Goal: Task Accomplishment & Management: Complete application form

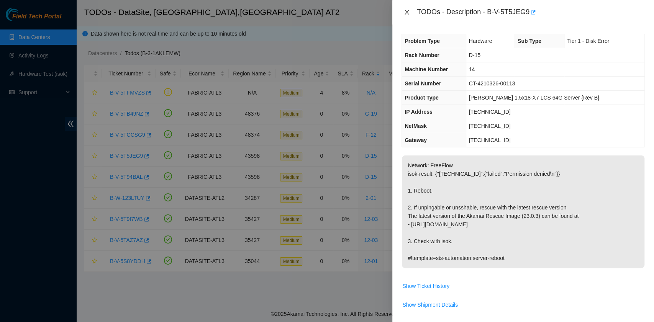
click at [408, 15] on icon "close" at bounding box center [407, 12] width 6 height 6
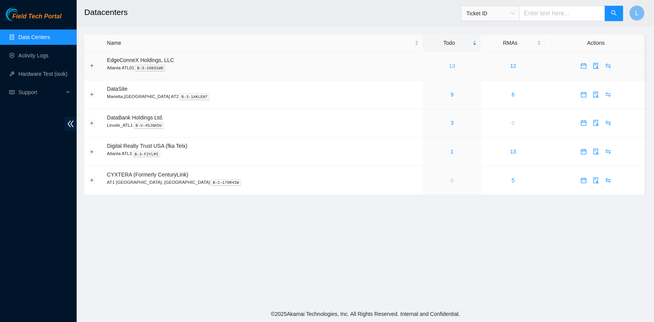
click at [449, 68] on link "13" at bounding box center [452, 66] width 6 height 6
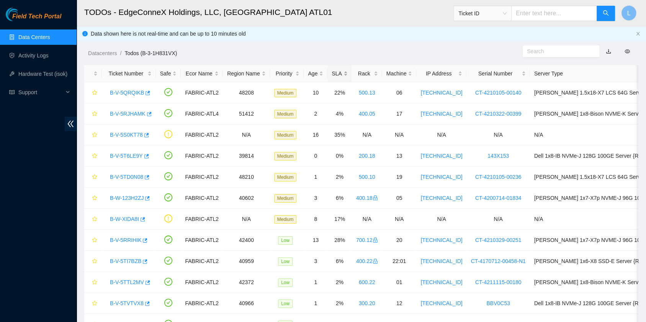
click at [336, 74] on div "SLA" at bounding box center [340, 73] width 16 height 8
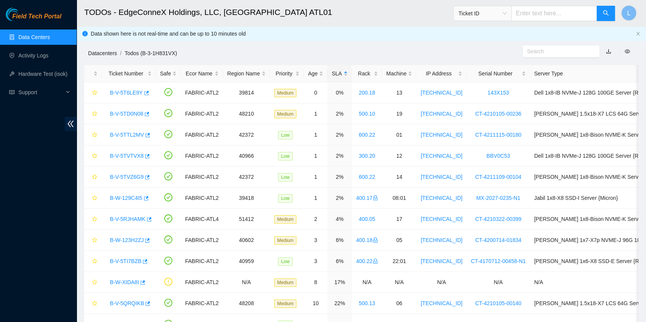
click at [98, 56] on link "Datacenters" at bounding box center [102, 53] width 29 height 6
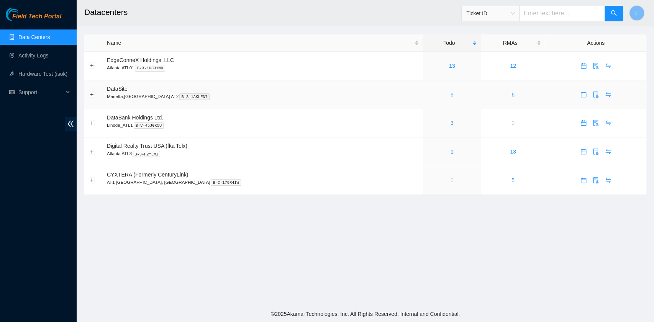
click at [450, 97] on link "9" at bounding box center [451, 95] width 3 height 6
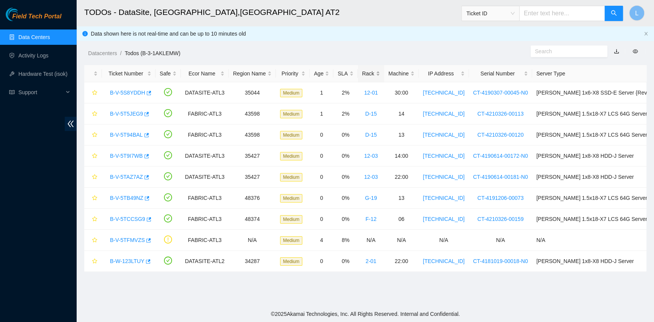
click at [375, 74] on div "Rack" at bounding box center [371, 73] width 18 height 8
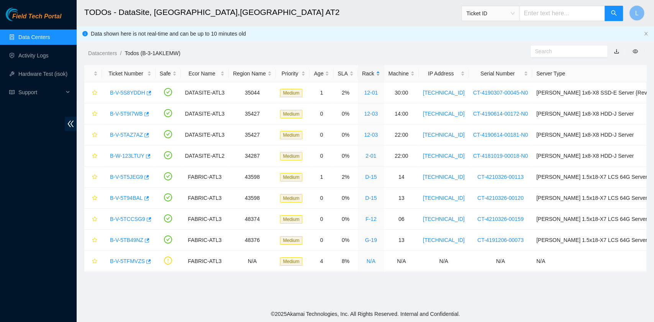
click at [375, 74] on div "Rack" at bounding box center [371, 73] width 18 height 8
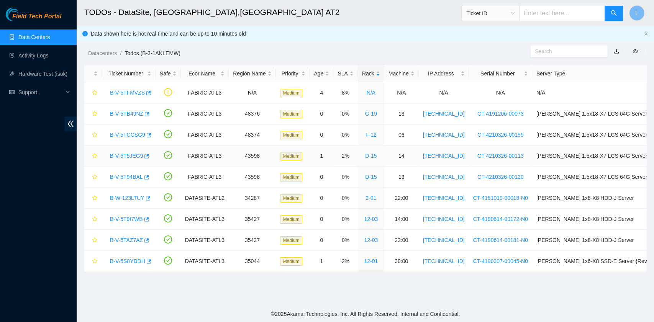
click at [133, 156] on link "B-V-5T5JEG9" at bounding box center [126, 156] width 33 height 6
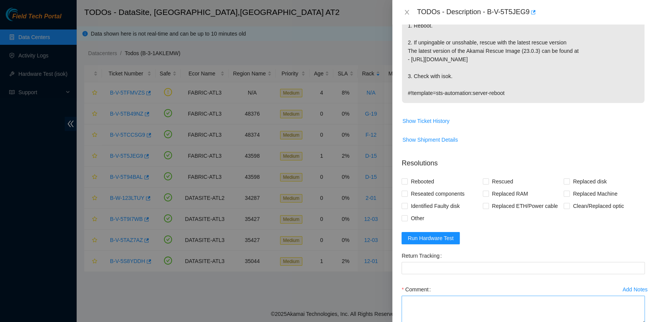
scroll to position [204, 0]
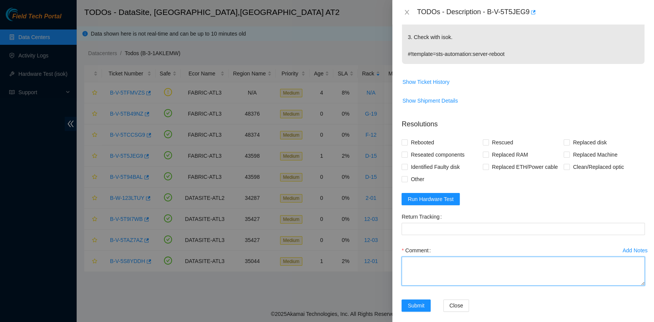
click at [462, 269] on textarea "Comment" at bounding box center [522, 271] width 243 height 29
paste textarea "B-V-5T5JEG9 R:D-15 M:14 Rebooted. Rescued."
type textarea "B-V-5T5JEG9 R:D-15 M:14 Rebooted. Rescued."
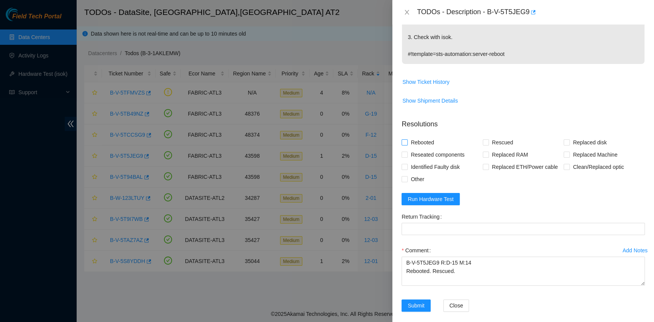
click at [419, 144] on span "Rebooted" at bounding box center [422, 142] width 29 height 12
click at [407, 144] on input "Rebooted" at bounding box center [403, 141] width 5 height 5
checkbox input "true"
click at [486, 144] on span at bounding box center [486, 142] width 6 height 6
click at [486, 144] on input "Rescued" at bounding box center [485, 141] width 5 height 5
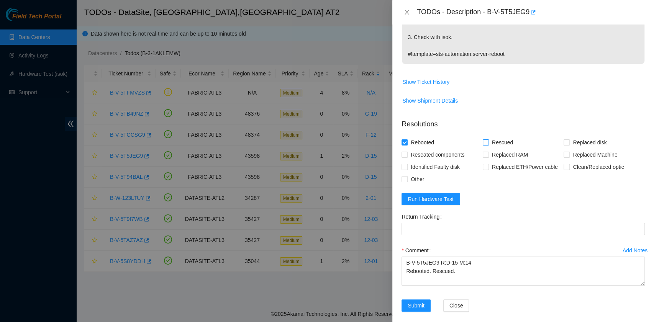
checkbox input "true"
click at [441, 81] on span "Show Ticket History" at bounding box center [425, 82] width 47 height 8
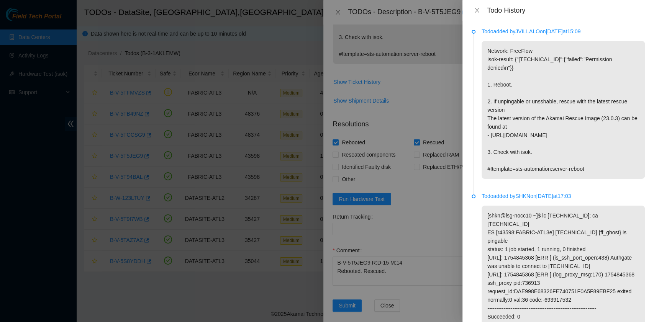
scroll to position [0, 0]
click at [478, 12] on icon "close" at bounding box center [477, 10] width 4 height 5
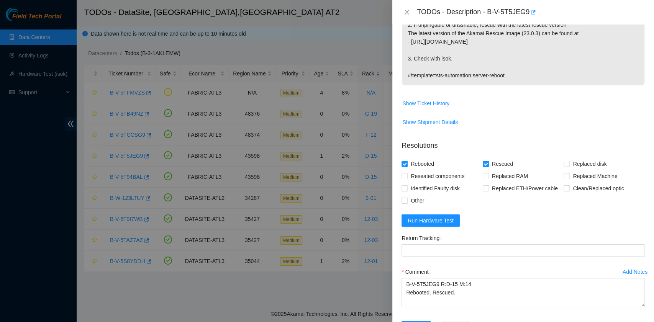
scroll to position [204, 0]
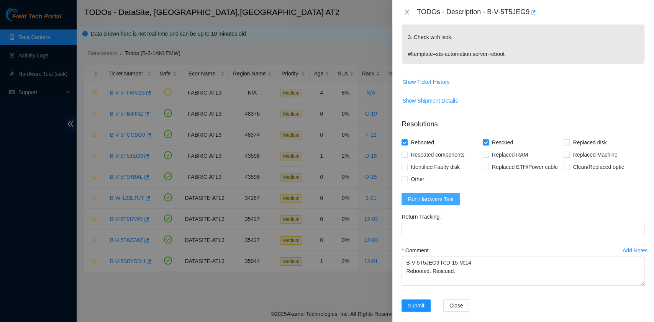
click at [452, 199] on button "Run Hardware Test" at bounding box center [430, 199] width 58 height 12
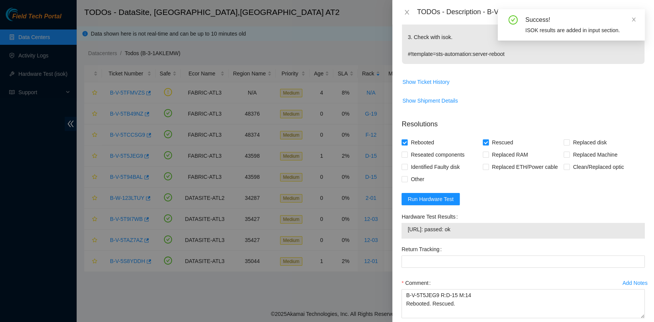
drag, startPoint x: 470, startPoint y: 231, endPoint x: 408, endPoint y: 234, distance: 62.9
click at [408, 234] on td "[URL]: passed: ok" at bounding box center [523, 231] width 232 height 12
copy span "[URL]: passed: ok"
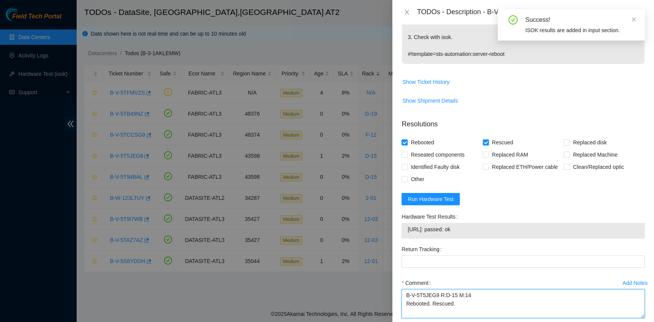
click at [453, 312] on textarea "B-V-5T5JEG9 R:D-15 M:14 Rebooted. Rescued." at bounding box center [522, 303] width 243 height 29
paste textarea "[URL]: passed: ok"
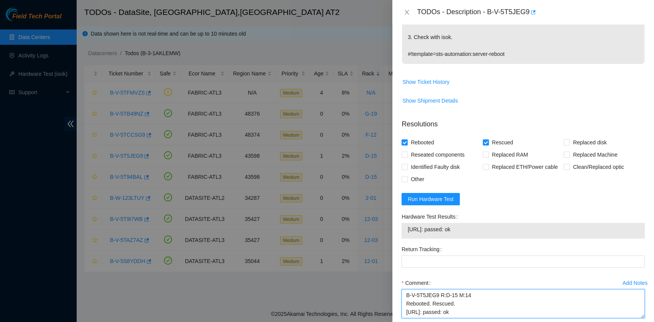
scroll to position [243, 0]
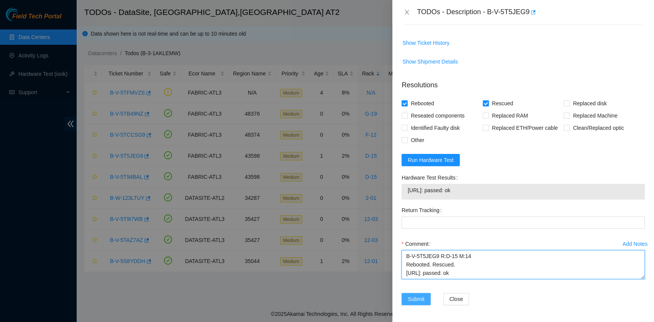
type textarea "B-V-5T5JEG9 R:D-15 M:14 Rebooted. Rescued. [URL]: passed: ok"
click at [414, 295] on span "Submit" at bounding box center [416, 299] width 17 height 8
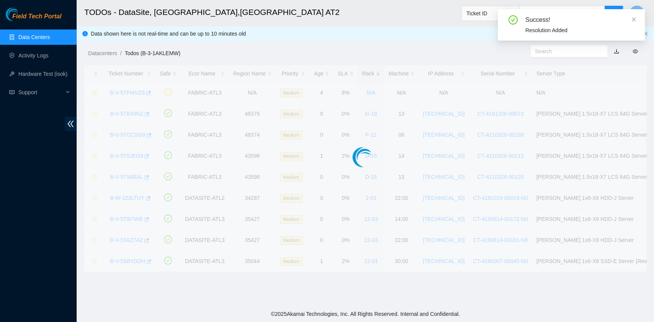
scroll to position [194, 0]
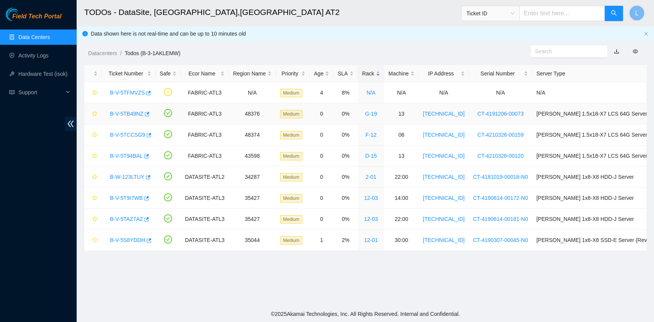
click at [138, 115] on link "B-V-5TB49NZ" at bounding box center [126, 114] width 33 height 6
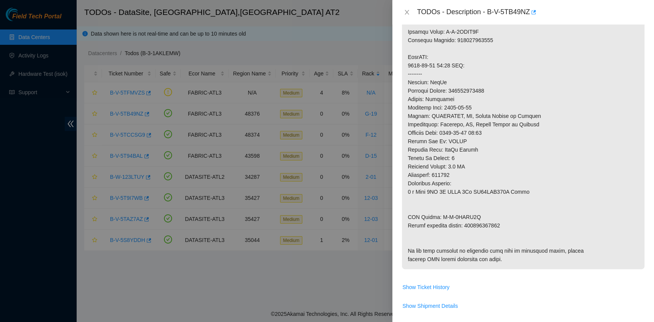
scroll to position [0, 0]
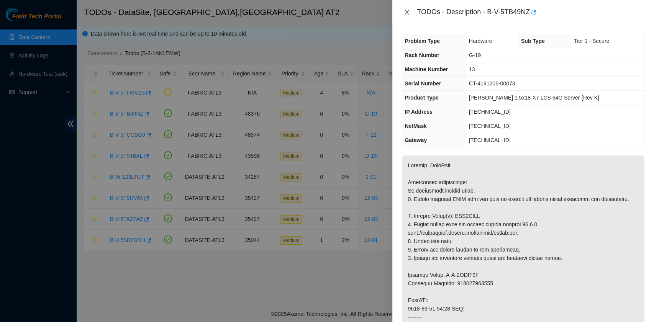
click at [407, 14] on icon "close" at bounding box center [407, 12] width 6 height 6
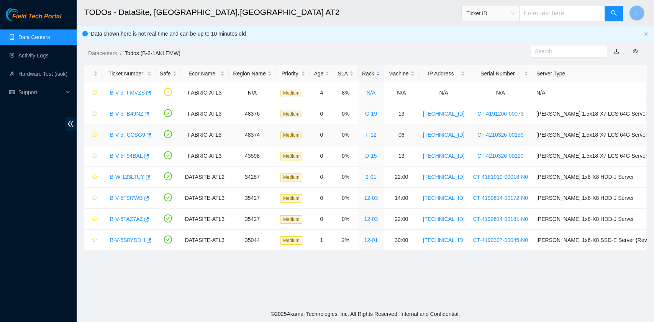
click at [136, 133] on link "B-V-5TCCSG9" at bounding box center [127, 135] width 35 height 6
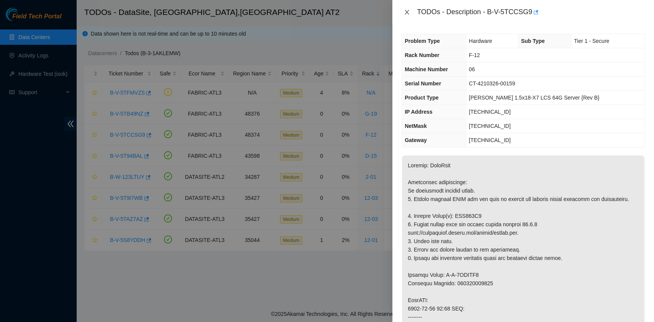
click at [408, 13] on icon "close" at bounding box center [407, 12] width 4 height 5
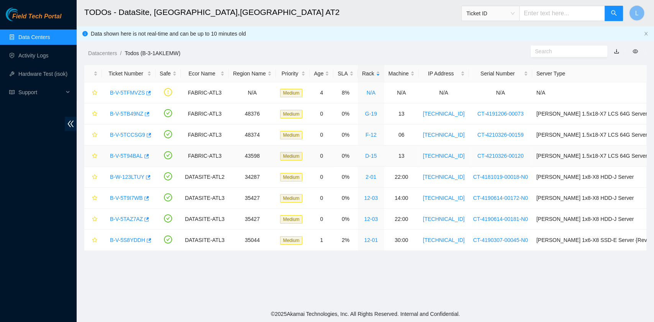
click at [132, 153] on link "B-V-5T94BAL" at bounding box center [126, 156] width 33 height 6
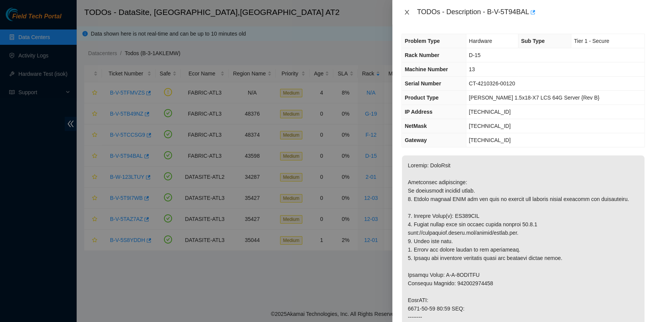
click at [407, 15] on icon "close" at bounding box center [407, 12] width 6 height 6
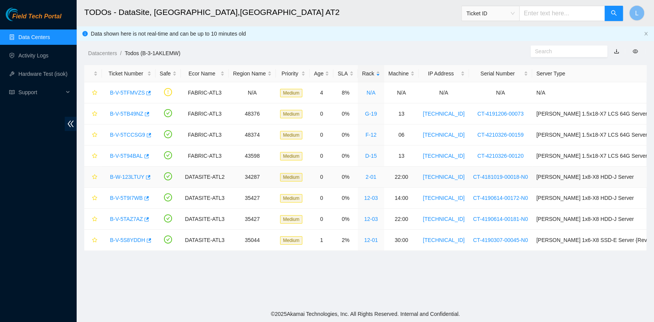
click at [134, 176] on link "B-W-123LTUY" at bounding box center [127, 177] width 34 height 6
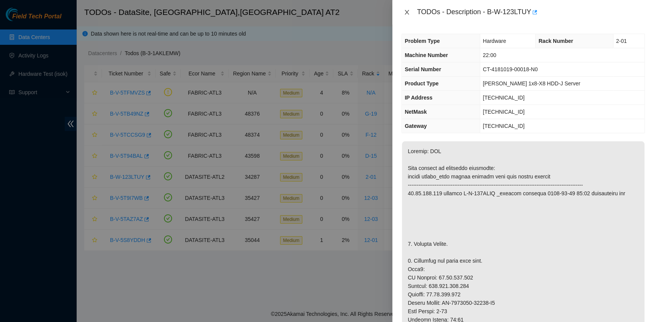
click at [407, 14] on icon "close" at bounding box center [407, 12] width 6 height 6
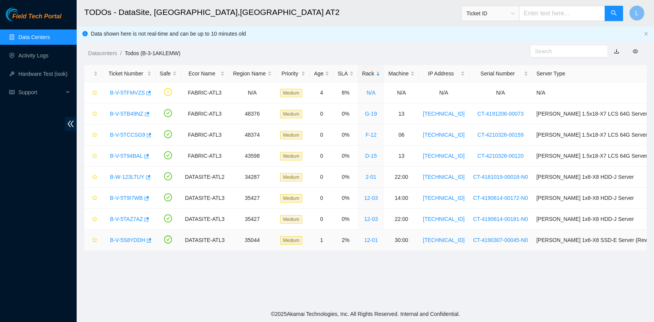
click at [131, 239] on link "B-V-5S8YDDH" at bounding box center [127, 240] width 35 height 6
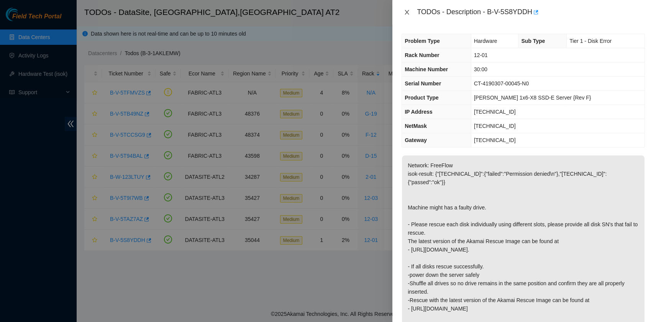
click at [411, 14] on button "Close" at bounding box center [406, 12] width 11 height 7
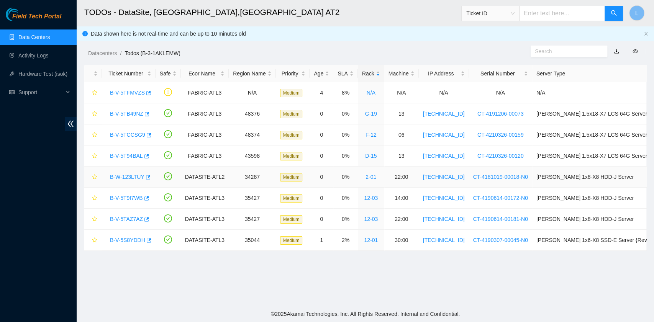
click at [132, 178] on link "B-W-123LTUY" at bounding box center [127, 177] width 34 height 6
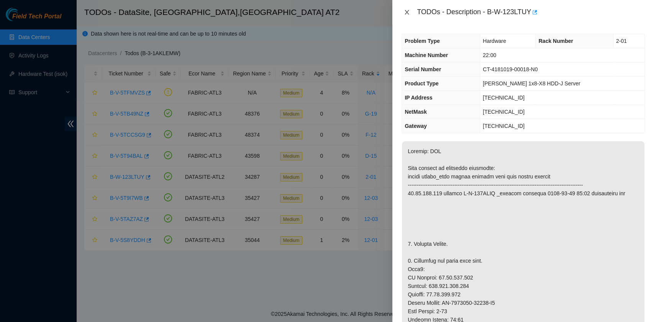
click at [406, 12] on icon "close" at bounding box center [407, 12] width 6 height 6
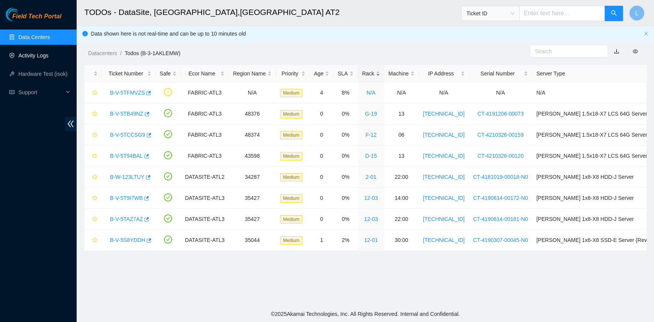
click at [34, 53] on link "Activity Logs" at bounding box center [33, 55] width 30 height 6
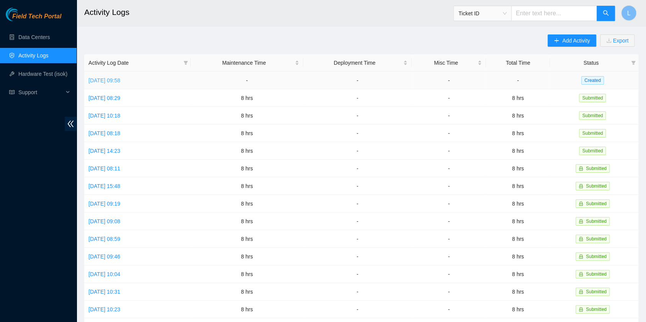
click at [120, 82] on link "[DATE] 09:58" at bounding box center [104, 80] width 32 height 6
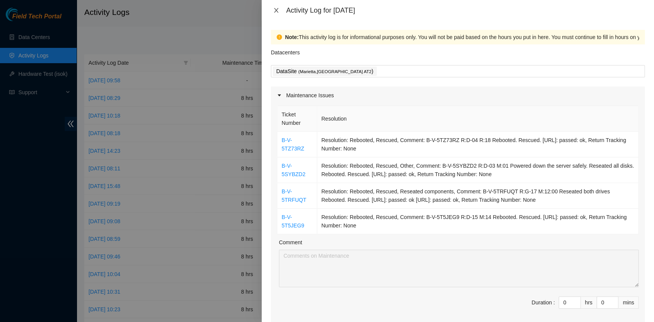
click at [276, 8] on icon "close" at bounding box center [276, 10] width 6 height 6
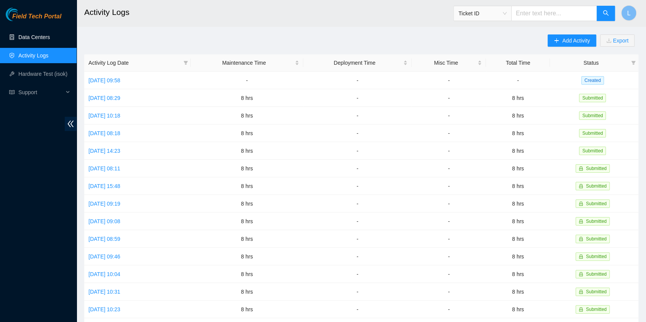
click at [39, 34] on link "Data Centers" at bounding box center [33, 37] width 31 height 6
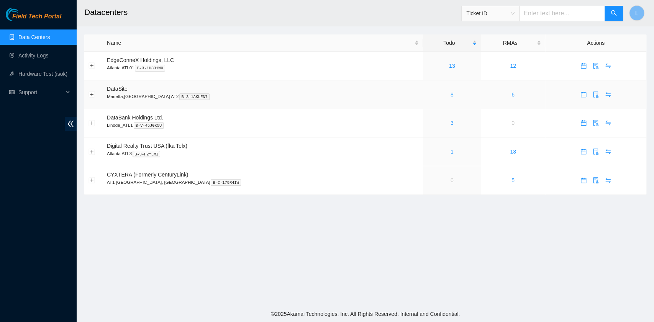
click at [450, 96] on link "8" at bounding box center [451, 95] width 3 height 6
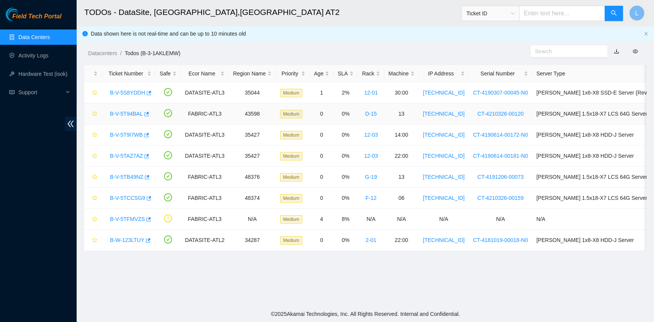
click at [128, 112] on link "B-V-5T94BAL" at bounding box center [126, 114] width 33 height 6
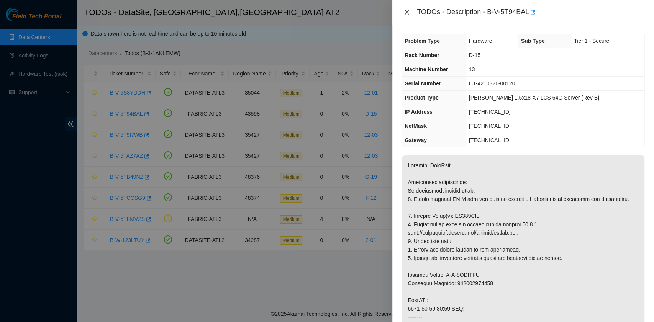
click at [409, 13] on icon "close" at bounding box center [407, 12] width 6 height 6
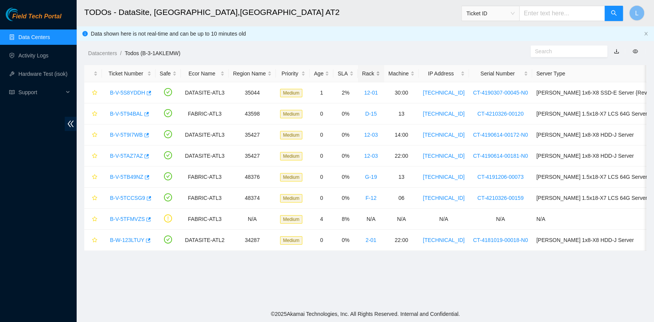
click at [378, 72] on div "Rack" at bounding box center [371, 73] width 18 height 8
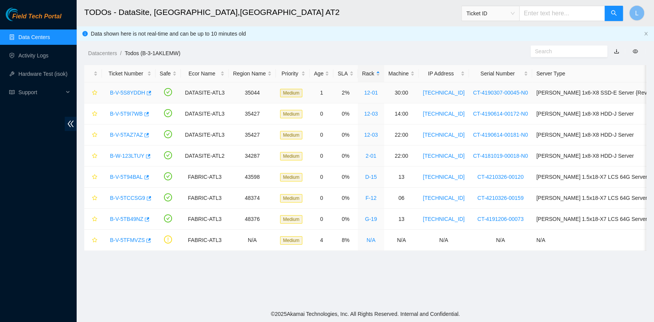
click at [116, 93] on link "B-V-5S8YDDH" at bounding box center [127, 93] width 35 height 6
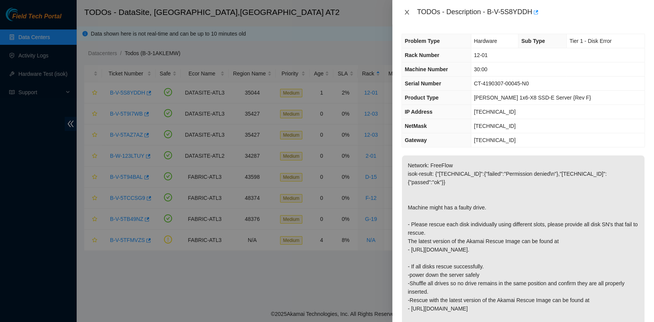
click at [410, 12] on button "Close" at bounding box center [406, 12] width 11 height 7
